Goal: Register for event/course

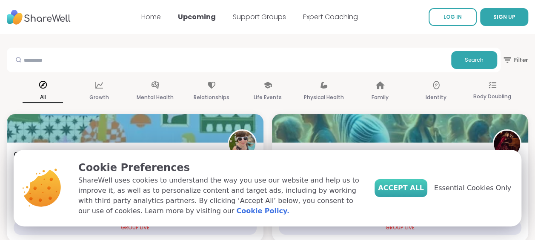
click at [417, 188] on span "Accept All" at bounding box center [401, 188] width 46 height 10
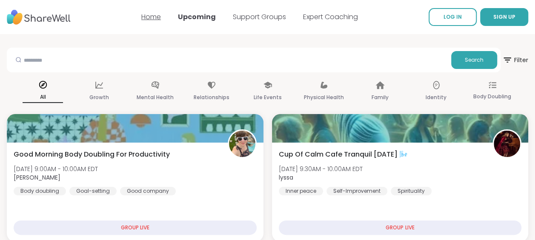
click at [146, 17] on link "Home" at bounding box center [151, 17] width 20 height 10
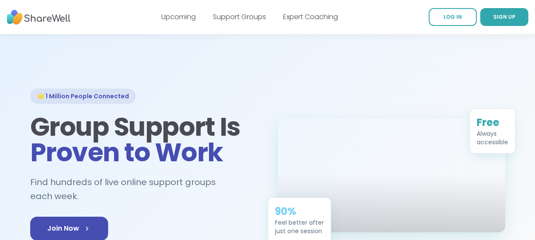
click at [189, 17] on link "Upcoming" at bounding box center [178, 17] width 34 height 10
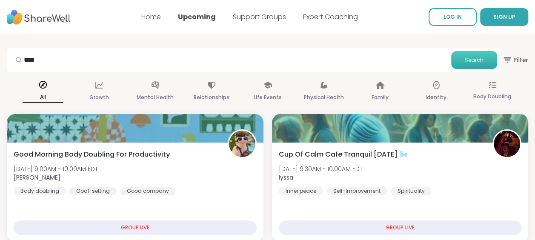
type input "****"
click at [468, 55] on button "Search" at bounding box center [474, 60] width 46 height 18
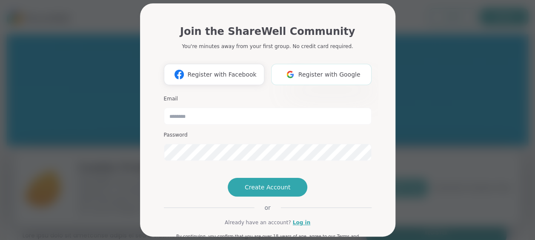
click at [322, 77] on span "Register with Google" at bounding box center [329, 74] width 62 height 9
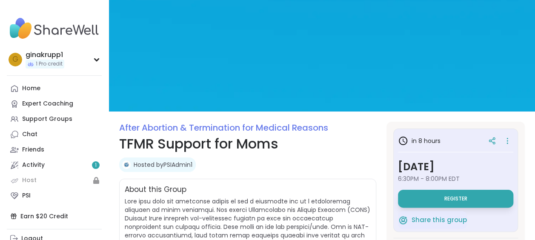
scroll to position [99, 0]
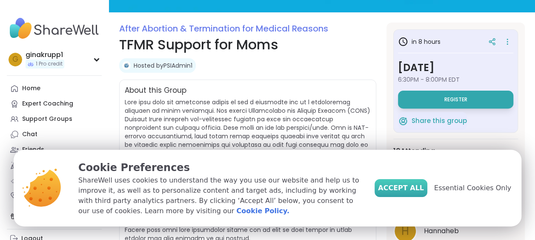
click at [411, 192] on span "Accept All" at bounding box center [401, 188] width 46 height 10
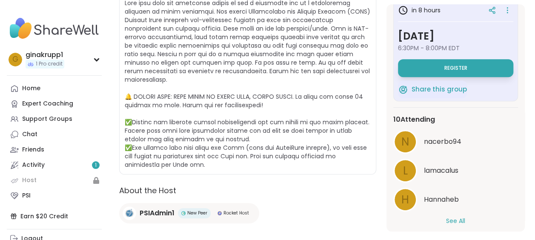
scroll to position [20, 0]
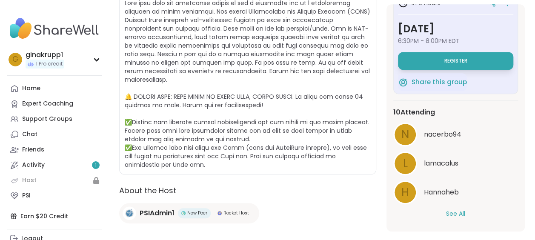
click at [446, 212] on button "See All" at bounding box center [455, 213] width 19 height 9
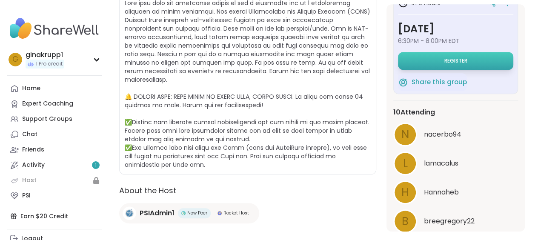
click at [447, 64] on button "Register" at bounding box center [455, 61] width 115 height 18
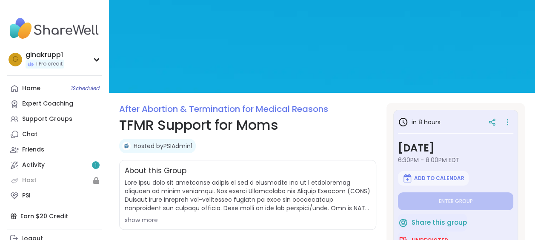
scroll to position [118, 0]
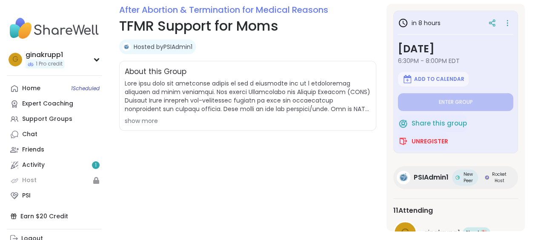
click at [137, 120] on div "show more" at bounding box center [248, 121] width 246 height 9
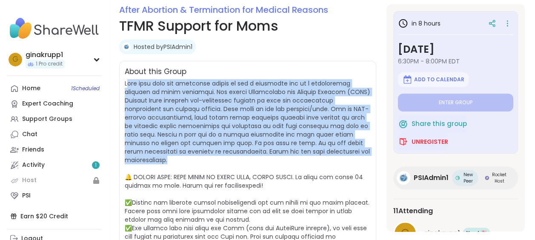
drag, startPoint x: 129, startPoint y: 85, endPoint x: 255, endPoint y: 156, distance: 144.4
click at [255, 156] on span "show less" at bounding box center [248, 170] width 246 height 182
drag, startPoint x: 255, startPoint y: 156, endPoint x: 249, endPoint y: 162, distance: 8.7
click at [249, 162] on span "show less" at bounding box center [248, 170] width 246 height 182
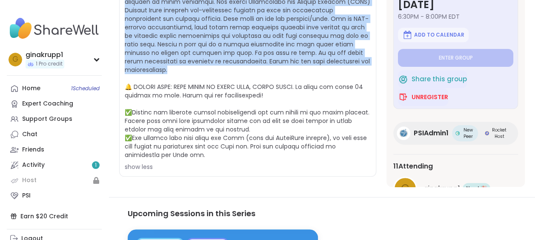
scroll to position [217, 0]
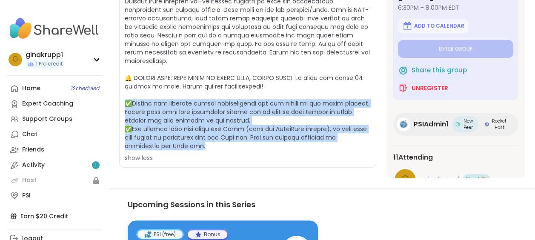
drag, startPoint x: 126, startPoint y: 104, endPoint x: 226, endPoint y: 144, distance: 107.2
click at [226, 144] on span "show less" at bounding box center [248, 71] width 246 height 182
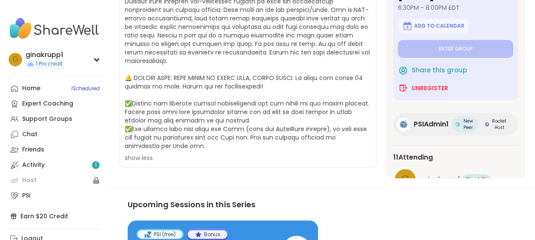
click at [176, 159] on div "show less" at bounding box center [248, 158] width 246 height 9
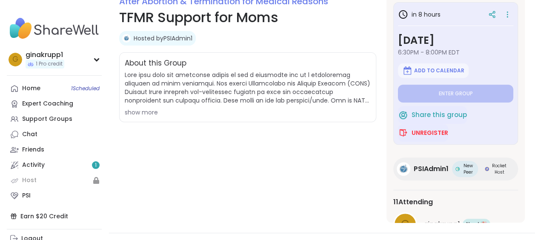
scroll to position [118, 0]
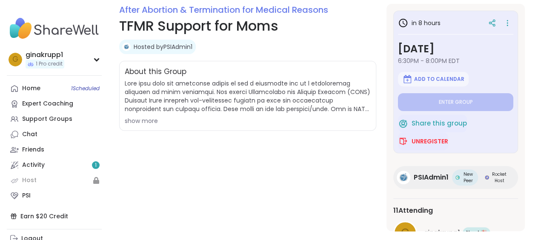
click at [145, 115] on span "show more" at bounding box center [248, 102] width 246 height 46
click at [146, 120] on div "show more" at bounding box center [248, 121] width 246 height 9
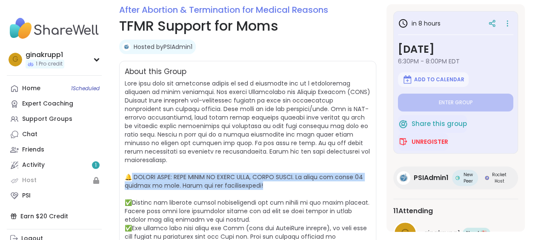
drag, startPoint x: 217, startPoint y: 182, endPoint x: 130, endPoint y: 177, distance: 87.4
click at [130, 177] on span at bounding box center [248, 164] width 246 height 170
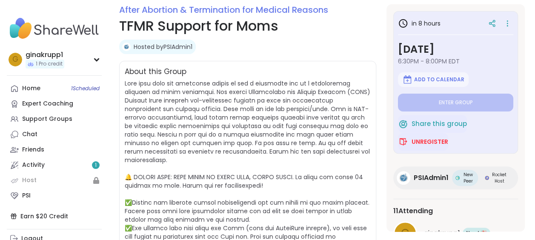
drag, startPoint x: 130, startPoint y: 177, endPoint x: 154, endPoint y: 190, distance: 27.2
click at [154, 190] on span "show less" at bounding box center [248, 170] width 246 height 182
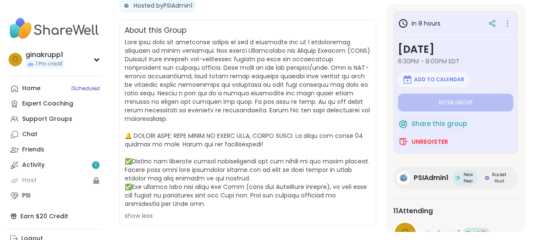
scroll to position [263, 0]
